Goal: Task Accomplishment & Management: Manage account settings

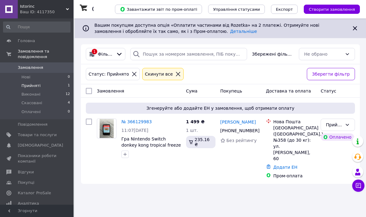
click at [21, 85] on span "Прийняті" at bounding box center [30, 86] width 19 height 6
click at [127, 123] on link "№ 366129983" at bounding box center [137, 121] width 30 height 5
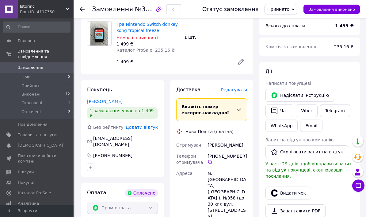
scroll to position [222, 0]
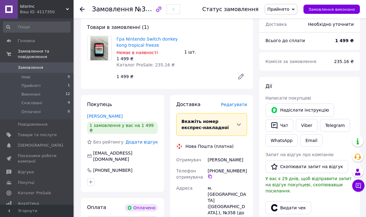
click at [234, 102] on span "Редагувати" at bounding box center [234, 104] width 26 height 5
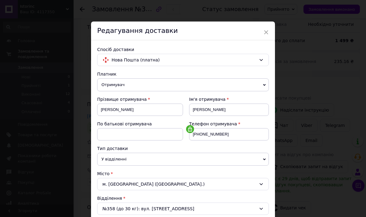
scroll to position [0, 0]
click at [267, 29] on span "×" at bounding box center [267, 32] width 6 height 10
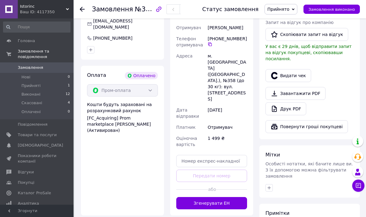
scroll to position [353, 0]
click at [228, 197] on button "Згенерувати ЕН" at bounding box center [211, 203] width 71 height 12
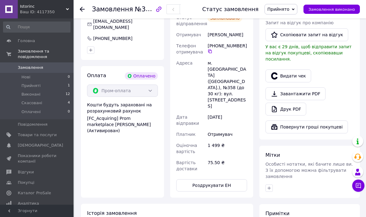
click at [26, 85] on span "Прийняті" at bounding box center [30, 86] width 19 height 6
